Goal: Task Accomplishment & Management: Use online tool/utility

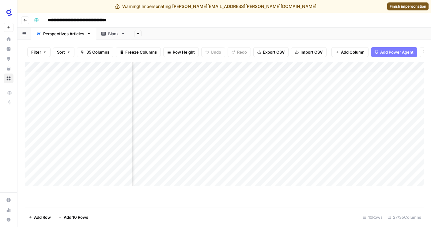
scroll to position [0, 470]
click at [222, 67] on div "Add Column" at bounding box center [224, 124] width 398 height 124
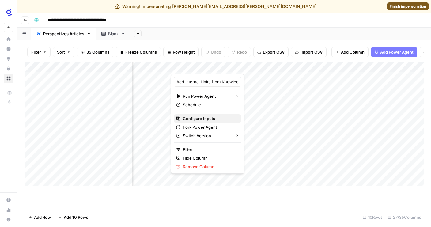
click at [201, 117] on span "Configure Inputs" at bounding box center [210, 118] width 54 height 6
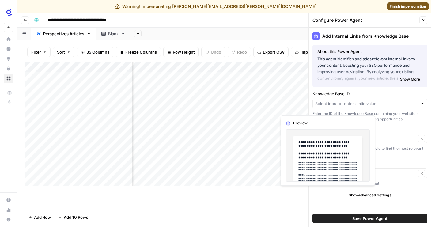
type input "Search Knowledge Base"
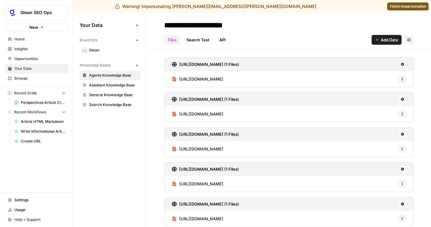
click at [111, 103] on span "Search Knowledge Base" at bounding box center [113, 105] width 49 height 6
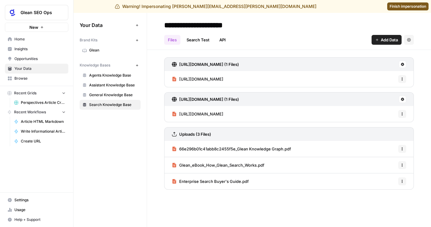
click at [377, 40] on icon "button" at bounding box center [377, 40] width 4 height 4
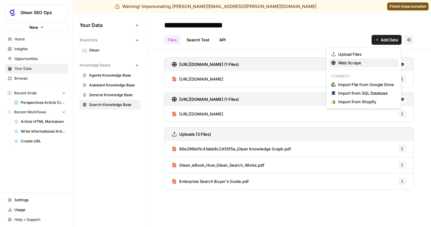
click at [353, 60] on span "Web Scrape" at bounding box center [366, 63] width 56 height 6
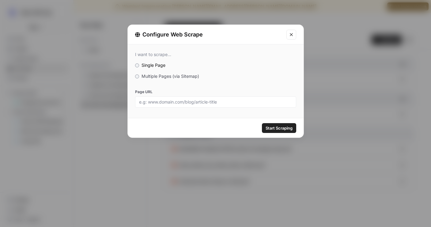
click at [140, 77] on label "Multiple Pages (via Sitemap)" at bounding box center [215, 76] width 161 height 6
